Goal: Task Accomplishment & Management: Complete application form

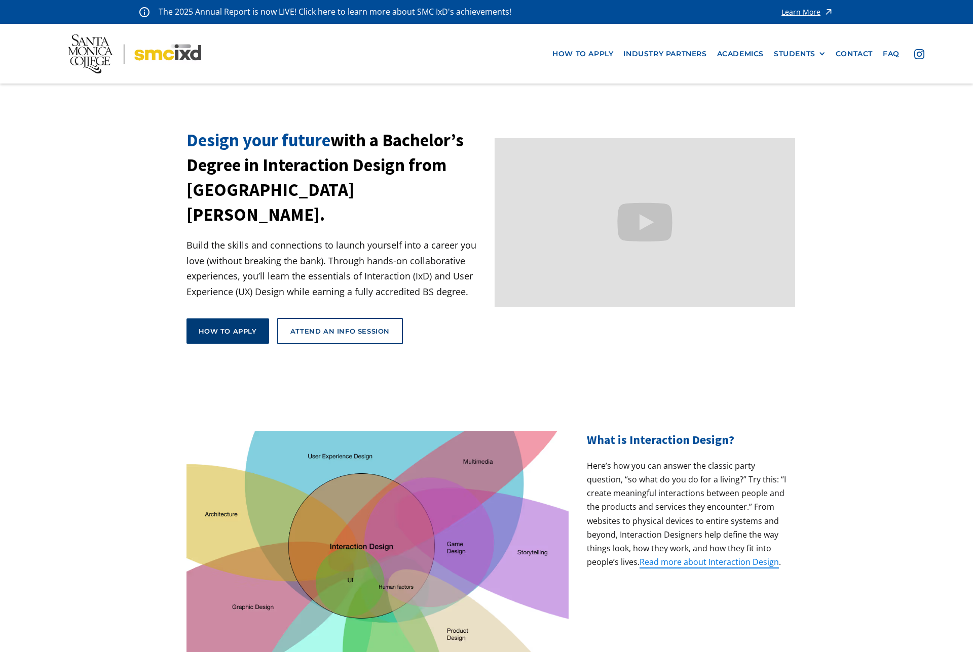
click at [225, 319] on link "How to apply" at bounding box center [227, 331] width 83 height 25
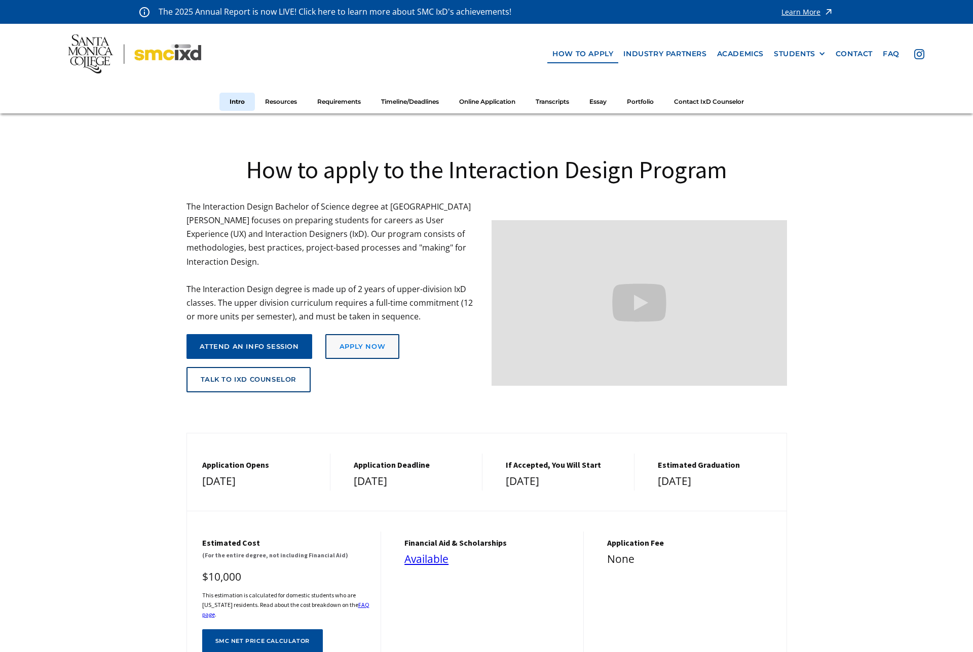
click at [373, 343] on link "Apply Now" at bounding box center [362, 346] width 74 height 25
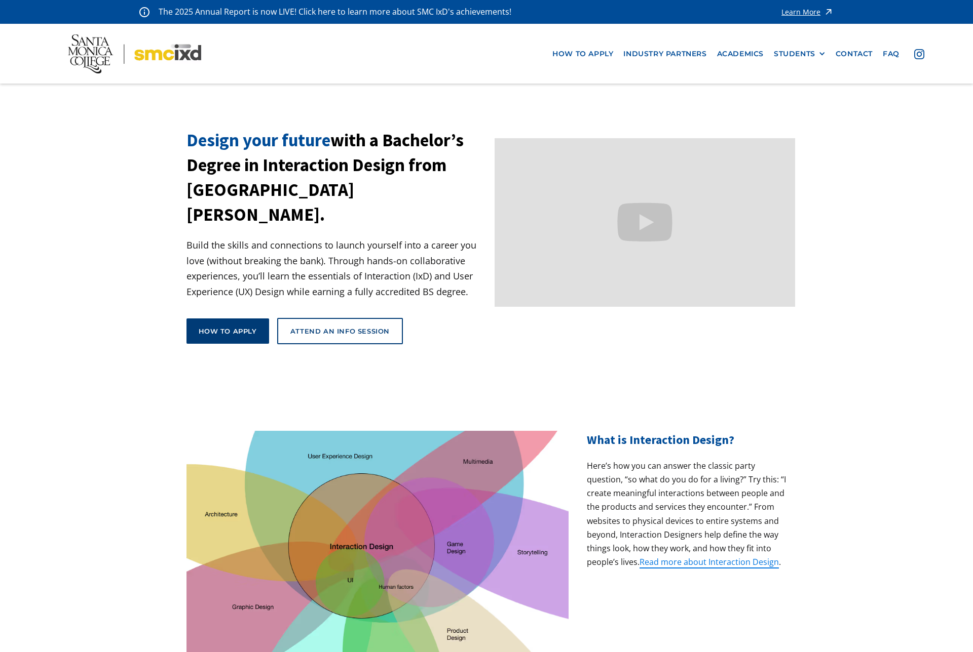
click at [240, 327] on div "How to apply" at bounding box center [228, 331] width 58 height 9
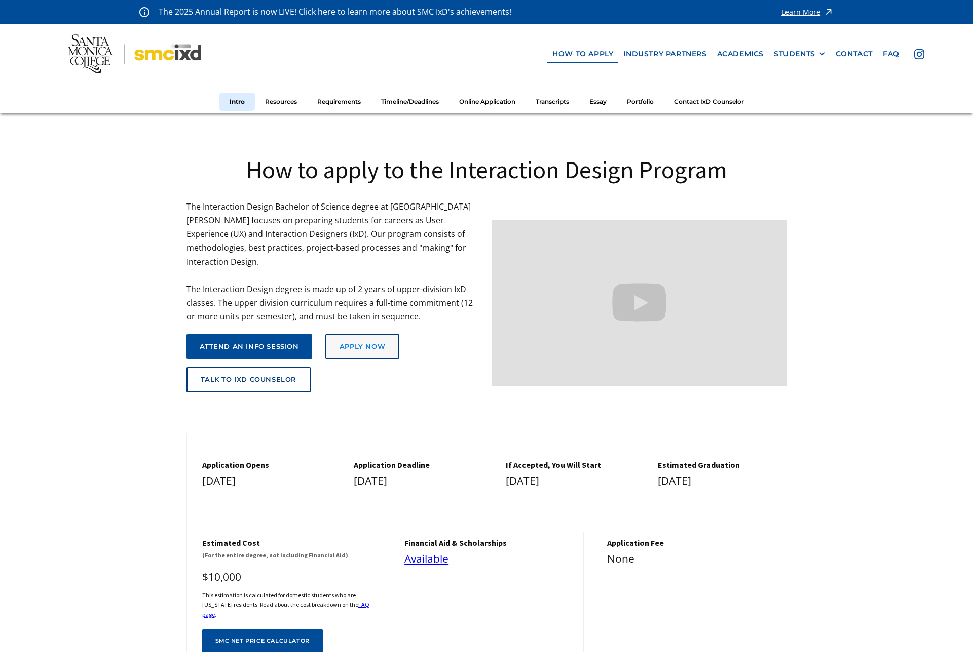
click at [351, 338] on link "Apply Now" at bounding box center [362, 346] width 74 height 25
click at [150, 53] on img at bounding box center [134, 53] width 133 height 39
click at [346, 343] on div "Apply Now" at bounding box center [362, 347] width 46 height 8
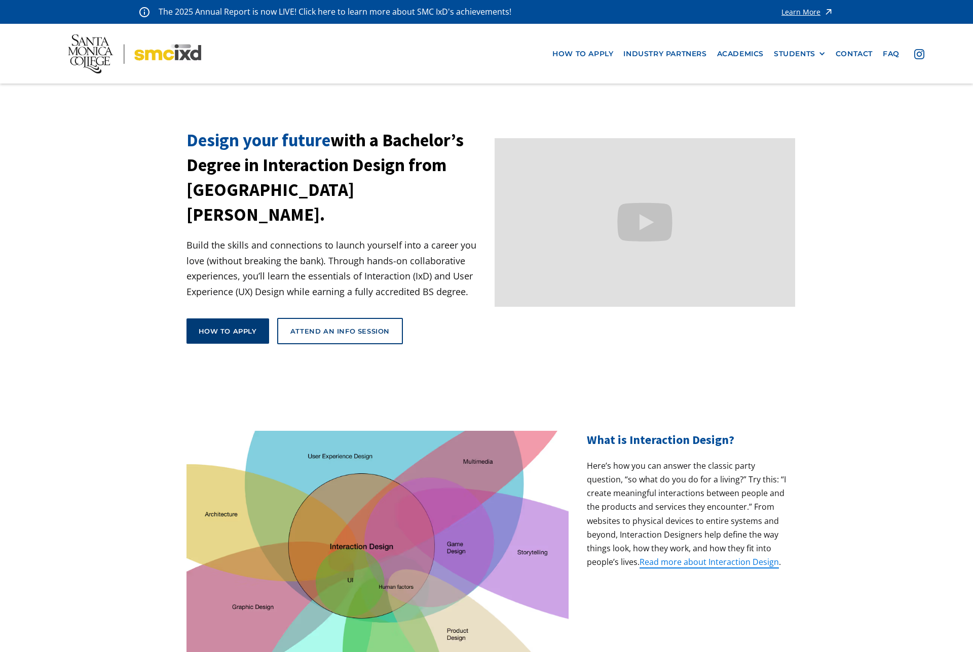
click at [234, 327] on div "How to apply" at bounding box center [228, 331] width 58 height 9
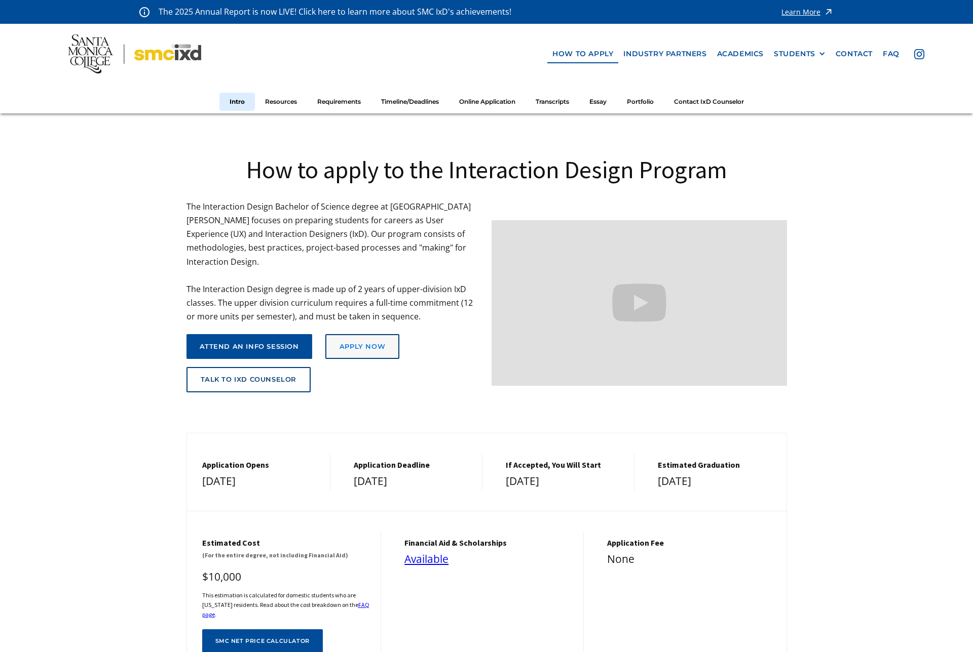
click at [392, 334] on link "Apply Now" at bounding box center [362, 346] width 74 height 25
